Goal: Task Accomplishment & Management: Use online tool/utility

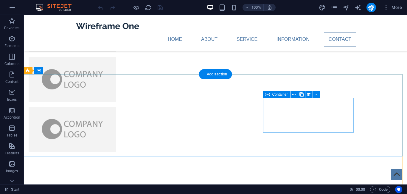
scroll to position [1371, 0]
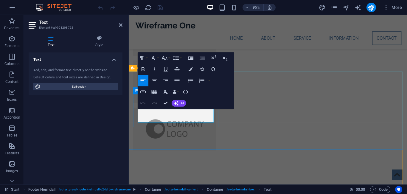
scroll to position [1371, 0]
drag, startPoint x: 177, startPoint y: 123, endPoint x: 120, endPoint y: 111, distance: 58.3
click at [129, 111] on html "Skip to main content Home About Service Information Contact Menu [DOMAIN_NAME] …" at bounding box center [275, 69] width 293 height 2850
drag, startPoint x: -9, startPoint y: 96, endPoint x: 120, endPoint y: 107, distance: 129.7
click at [120, 107] on div "Text Add, edit, and format text directly on the website. Default colors and fon…" at bounding box center [76, 115] width 94 height 127
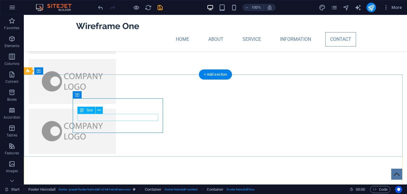
scroll to position [1371, 0]
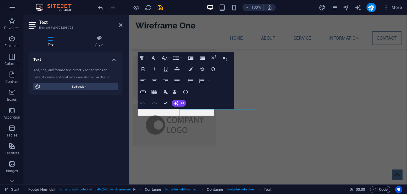
scroll to position [1371, 0]
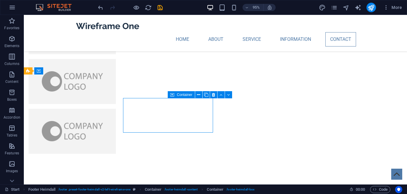
scroll to position [1371, 0]
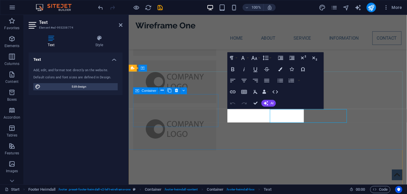
scroll to position [1371, 0]
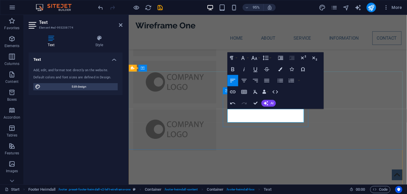
click at [302, 69] on icon "button" at bounding box center [303, 69] width 7 height 7
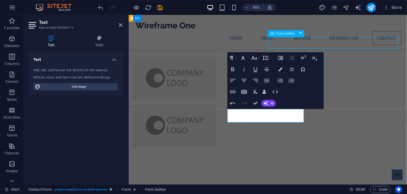
scroll to position [1371, 0]
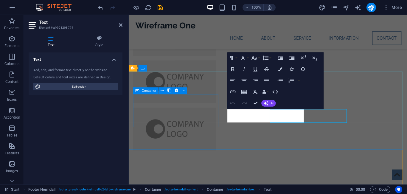
scroll to position [1371, 0]
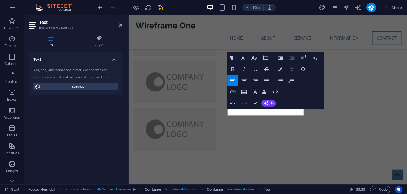
click at [290, 69] on icon "button" at bounding box center [292, 69] width 4 height 4
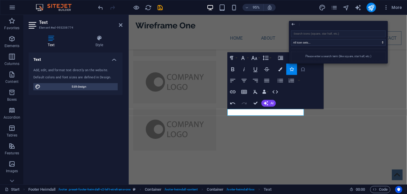
click at [300, 67] on icon "button" at bounding box center [303, 69] width 7 height 7
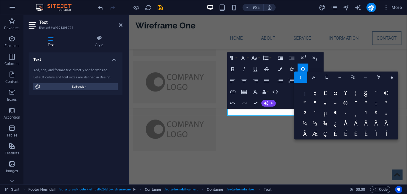
click at [306, 91] on span "¡" at bounding box center [305, 93] width 10 height 10
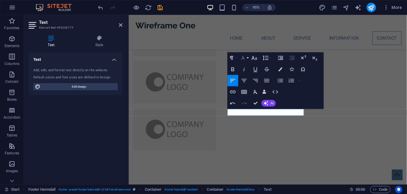
click at [247, 55] on button "Font Family" at bounding box center [244, 57] width 11 height 11
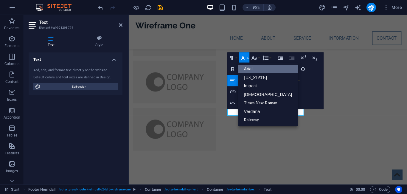
scroll to position [0, 0]
click at [264, 119] on link "Raleway" at bounding box center [268, 120] width 60 height 9
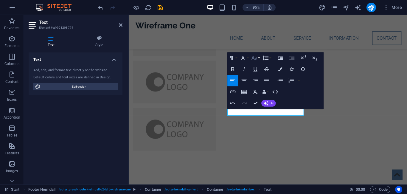
click at [255, 56] on icon "button" at bounding box center [254, 57] width 7 height 7
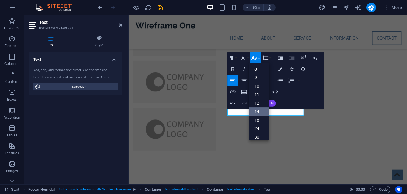
click at [263, 110] on link "14" at bounding box center [259, 111] width 20 height 9
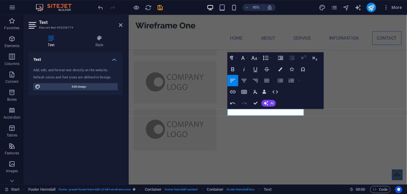
click at [302, 57] on icon "button" at bounding box center [303, 57] width 7 height 7
click at [266, 89] on button "Data Bindings" at bounding box center [265, 91] width 8 height 11
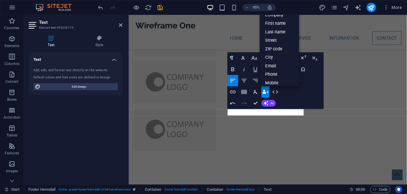
click at [291, 92] on div "Paragraph Format Normal Heading 1 Heading 2 Heading 3 Heading 4 Heading 5 Headi…" at bounding box center [276, 80] width 96 height 57
click at [255, 89] on icon "button" at bounding box center [255, 91] width 7 height 7
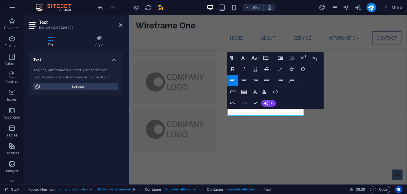
click at [280, 68] on icon "button" at bounding box center [280, 69] width 4 height 4
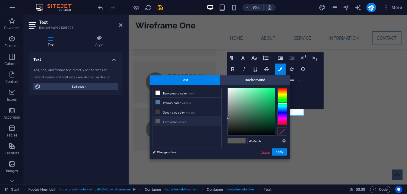
click at [264, 151] on link "Cancel" at bounding box center [265, 152] width 10 height 4
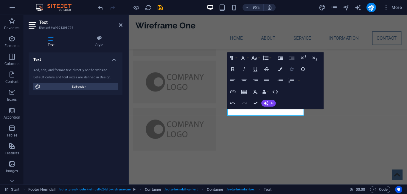
click at [290, 69] on icon "button" at bounding box center [292, 69] width 4 height 4
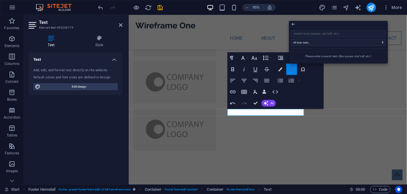
click at [290, 69] on icon "button" at bounding box center [292, 69] width 4 height 4
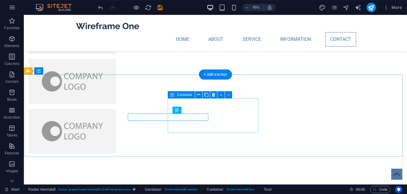
scroll to position [1371, 0]
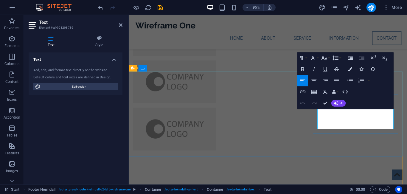
scroll to position [1371, 0]
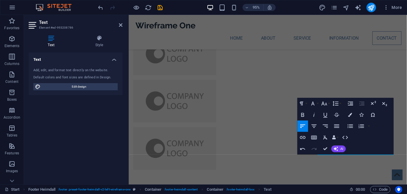
scroll to position [1320, 0]
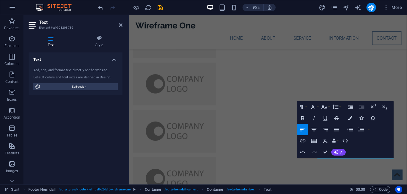
click at [365, 158] on div "Paragraph Format Normal Heading 1 Heading 2 Heading 3 Heading 4 Heading 5 Headi…" at bounding box center [345, 129] width 96 height 57
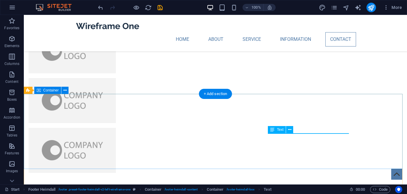
scroll to position [1352, 0]
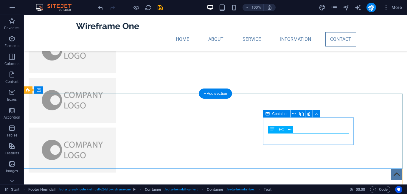
drag, startPoint x: 295, startPoint y: 138, endPoint x: 358, endPoint y: 141, distance: 62.9
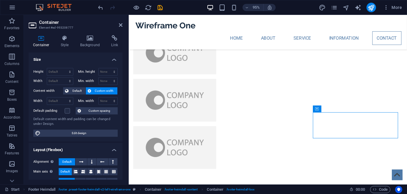
drag, startPoint x: 350, startPoint y: 130, endPoint x: 338, endPoint y: 138, distance: 13.7
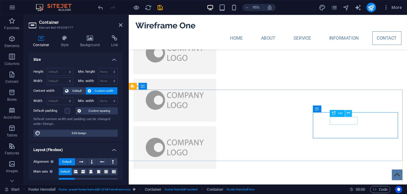
click at [349, 112] on icon at bounding box center [348, 113] width 3 height 6
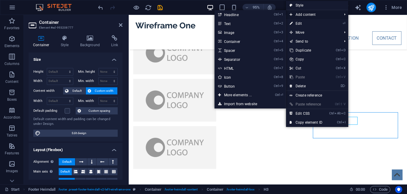
click at [309, 13] on span "Add content" at bounding box center [312, 14] width 53 height 9
click at [323, 15] on span "Add content" at bounding box center [312, 14] width 53 height 9
click at [343, 13] on li "Add content Ctrl 1 Headline Ctrl 2 Text Ctrl 3 Image Ctrl 4 Container Ctrl 5 Sp…" at bounding box center [317, 14] width 62 height 9
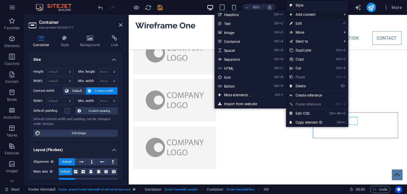
click at [343, 13] on li "Add content Ctrl 1 Headline Ctrl 2 Text Ctrl 3 Image Ctrl 4 Container Ctrl 5 Sp…" at bounding box center [317, 14] width 62 height 9
click at [309, 13] on span "Add content" at bounding box center [312, 14] width 53 height 9
click at [344, 13] on li "Add content Ctrl 1 Headline Ctrl 2 Text Ctrl 3 Image Ctrl 4 Container Ctrl 5 Sp…" at bounding box center [317, 14] width 62 height 9
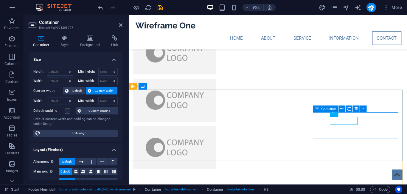
click at [357, 107] on icon at bounding box center [355, 109] width 3 height 6
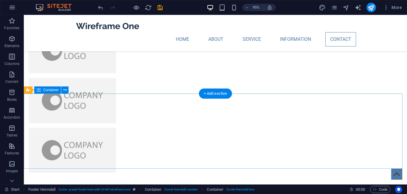
scroll to position [1352, 0]
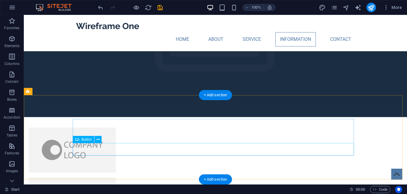
scroll to position [1103, 0]
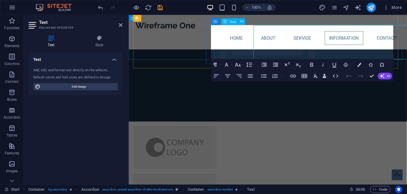
scroll to position [1103, 0]
